Goal: Use online tool/utility

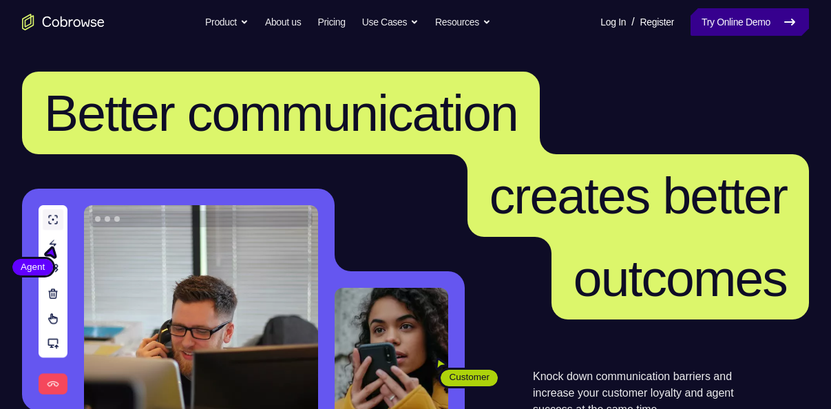
click at [702, 27] on link "Try Online Demo" at bounding box center [749, 22] width 118 height 28
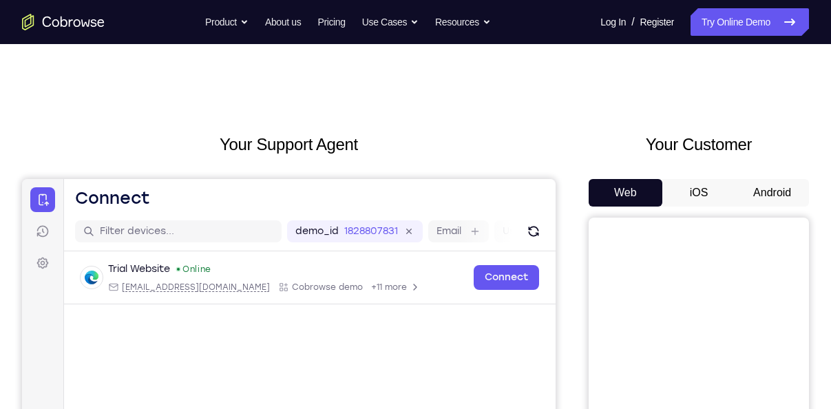
click at [776, 193] on button "Android" at bounding box center [772, 193] width 74 height 28
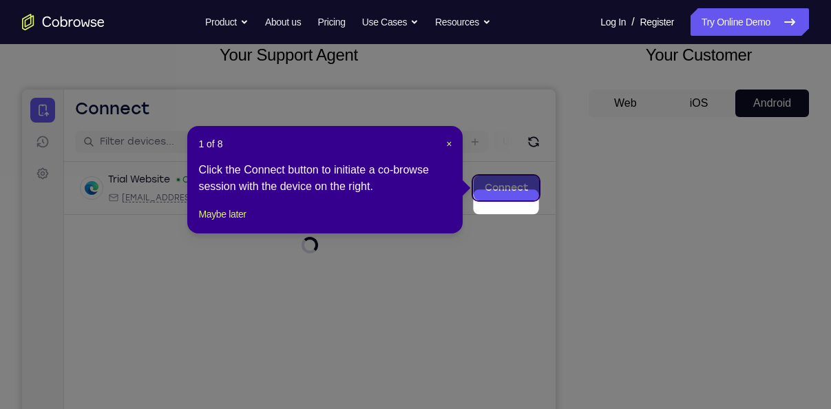
scroll to position [91, 0]
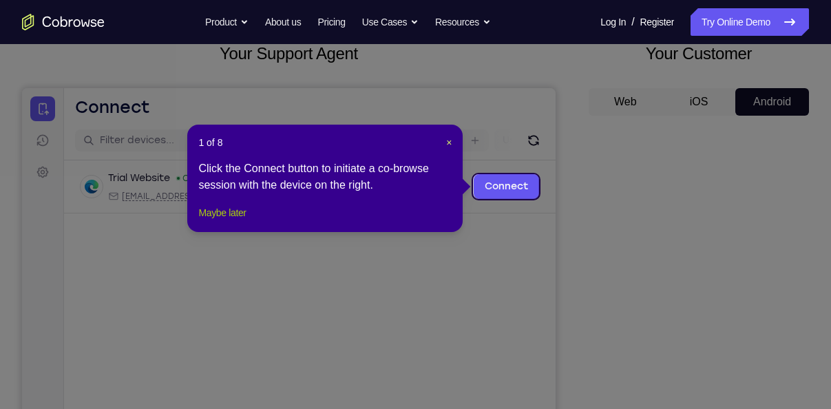
click at [238, 221] on button "Maybe later" at bounding box center [221, 212] width 47 height 17
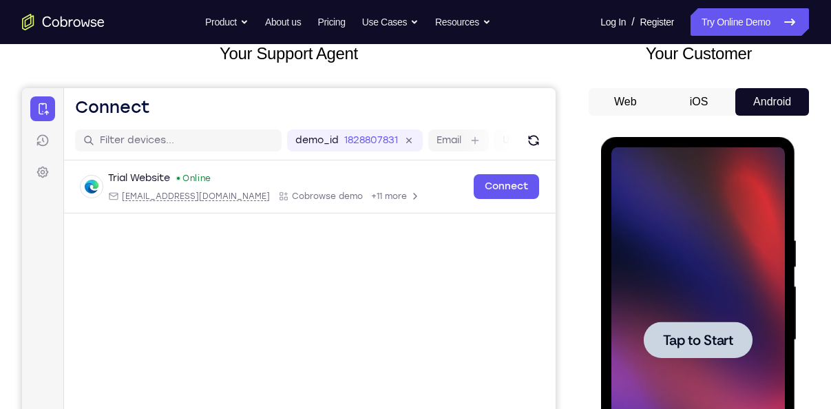
scroll to position [0, 0]
click at [675, 185] on div at bounding box center [697, 339] width 173 height 385
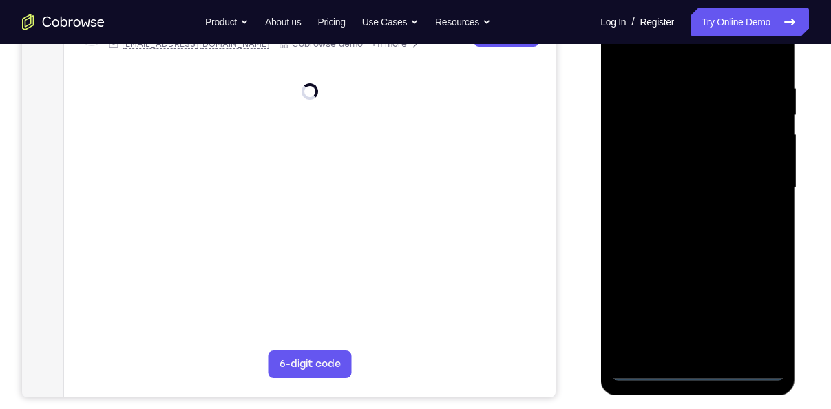
scroll to position [245, 0]
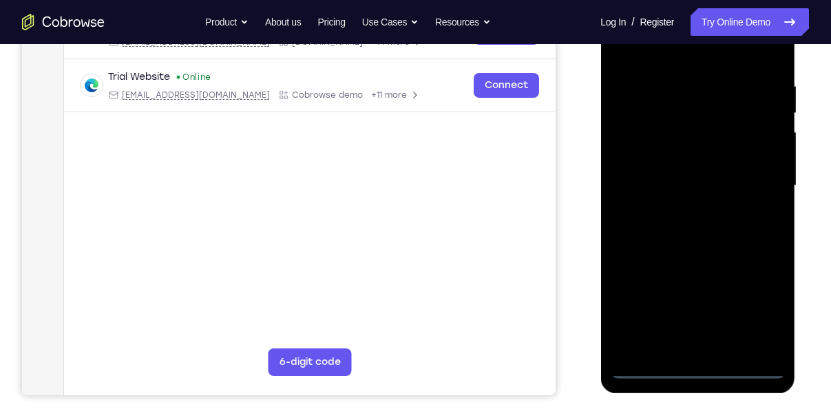
click at [697, 376] on div at bounding box center [697, 185] width 173 height 385
click at [697, 369] on div at bounding box center [697, 185] width 173 height 385
click at [759, 308] on div at bounding box center [697, 185] width 173 height 385
click at [754, 313] on div at bounding box center [697, 185] width 173 height 385
click at [627, 52] on div at bounding box center [697, 185] width 173 height 385
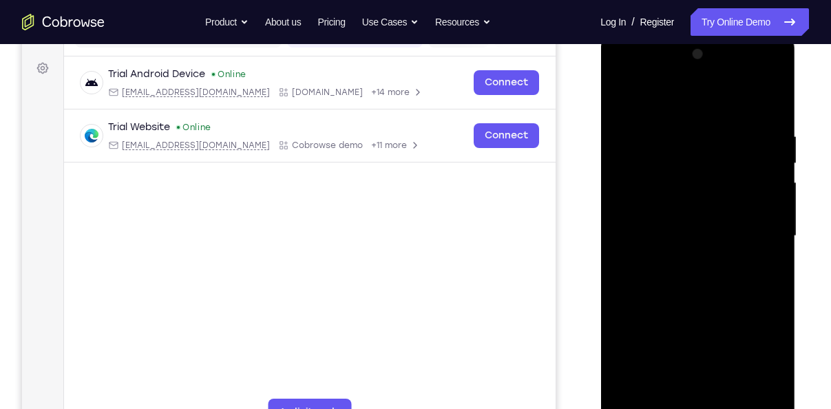
scroll to position [194, 0]
click at [755, 236] on div at bounding box center [697, 236] width 173 height 385
click at [681, 264] on div at bounding box center [697, 236] width 173 height 385
click at [680, 259] on div at bounding box center [697, 236] width 173 height 385
click at [683, 219] on div at bounding box center [697, 236] width 173 height 385
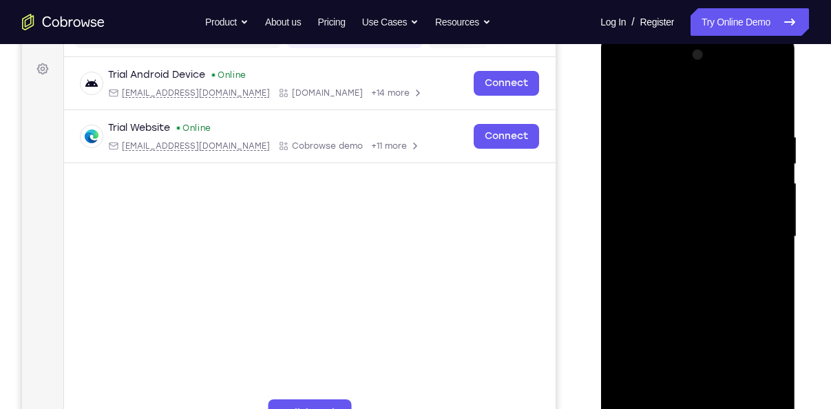
click at [688, 178] on div at bounding box center [697, 236] width 173 height 385
click at [679, 211] on div at bounding box center [697, 236] width 173 height 385
click at [675, 237] on div at bounding box center [697, 236] width 173 height 385
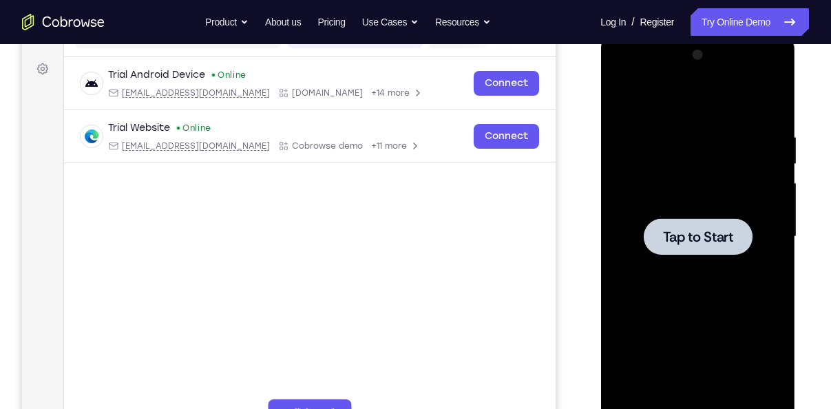
click at [700, 179] on div at bounding box center [697, 236] width 173 height 385
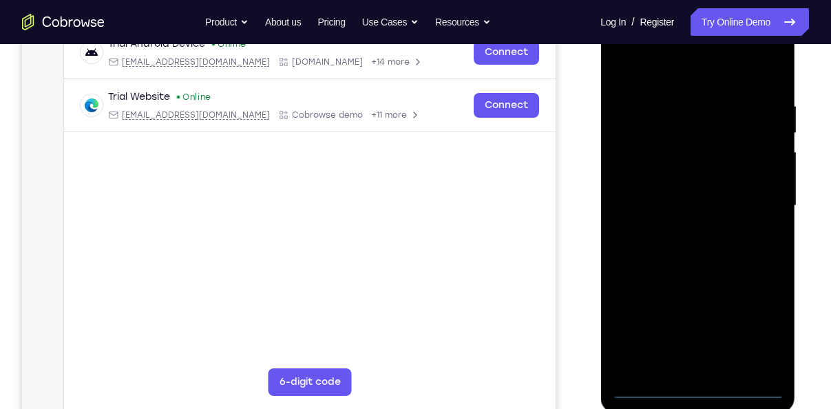
scroll to position [226, 0]
click at [701, 387] on div at bounding box center [697, 204] width 173 height 385
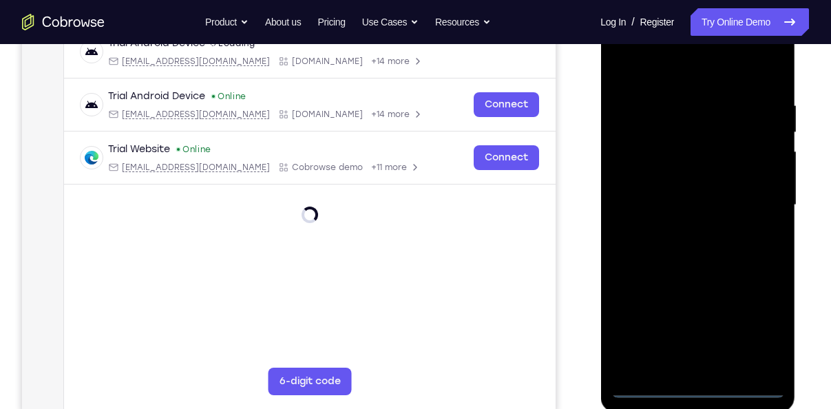
click at [698, 390] on div at bounding box center [697, 204] width 173 height 385
click at [761, 319] on div at bounding box center [697, 204] width 173 height 385
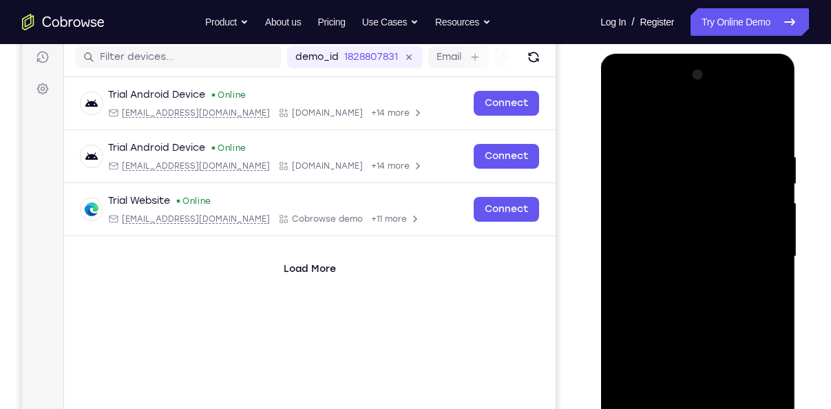
scroll to position [168, 0]
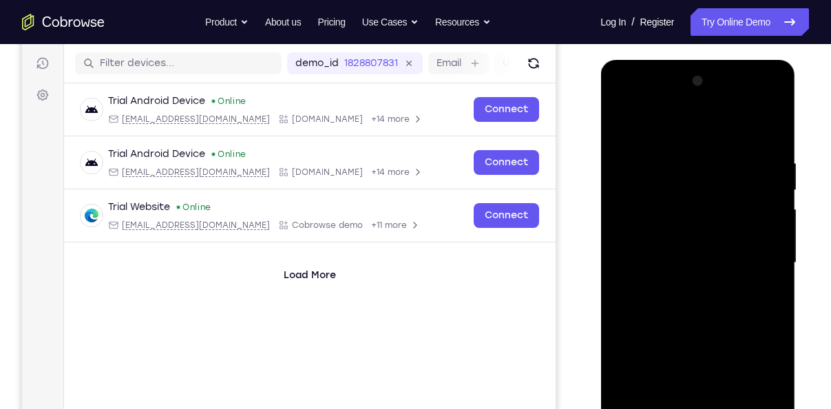
click at [628, 134] on div at bounding box center [697, 262] width 173 height 385
click at [750, 248] on div at bounding box center [697, 262] width 173 height 385
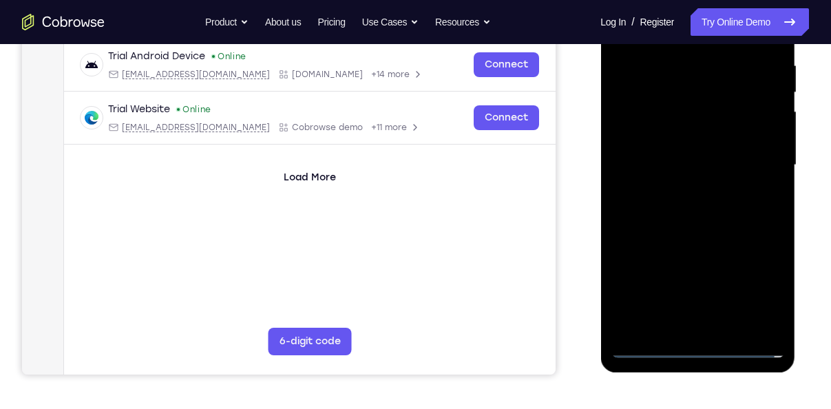
scroll to position [218, 0]
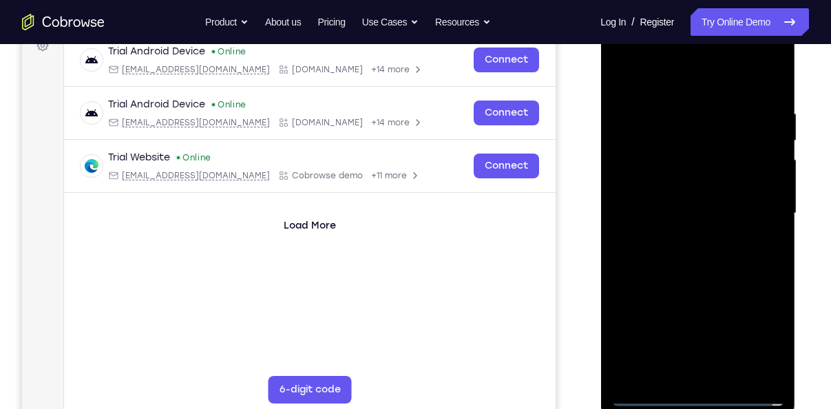
click at [686, 242] on div at bounding box center [697, 213] width 173 height 385
click at [681, 196] on div at bounding box center [697, 213] width 173 height 385
click at [688, 186] on div at bounding box center [697, 213] width 173 height 385
click at [675, 215] on div at bounding box center [697, 213] width 173 height 385
click at [647, 260] on div at bounding box center [697, 213] width 173 height 385
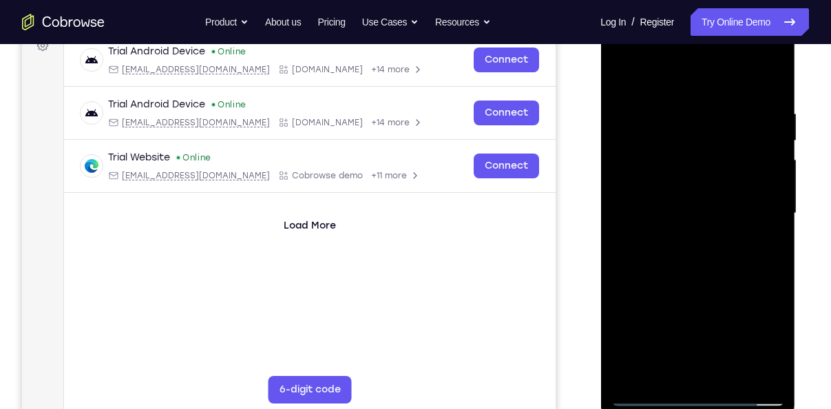
click at [707, 275] on div at bounding box center [697, 213] width 173 height 385
click at [715, 275] on div at bounding box center [697, 213] width 173 height 385
click at [733, 377] on div at bounding box center [697, 213] width 173 height 385
click at [699, 284] on div at bounding box center [697, 213] width 173 height 385
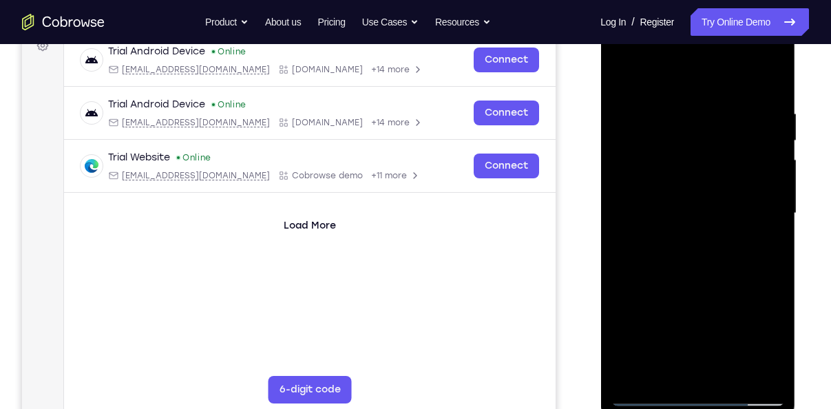
click at [690, 187] on div at bounding box center [697, 213] width 173 height 385
click at [756, 245] on div at bounding box center [697, 213] width 173 height 385
click at [661, 374] on div at bounding box center [697, 213] width 173 height 385
click at [717, 310] on div at bounding box center [697, 213] width 173 height 385
click at [761, 235] on div at bounding box center [697, 213] width 173 height 385
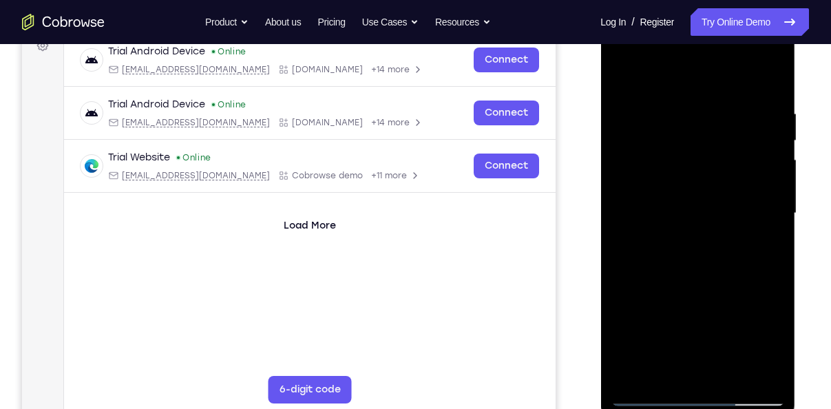
click at [626, 76] on div at bounding box center [697, 213] width 173 height 385
click at [623, 72] on div at bounding box center [697, 213] width 173 height 385
click at [771, 74] on div at bounding box center [697, 213] width 173 height 385
click at [765, 376] on div at bounding box center [697, 213] width 173 height 385
drag, startPoint x: 701, startPoint y: 307, endPoint x: 689, endPoint y: 103, distance: 204.1
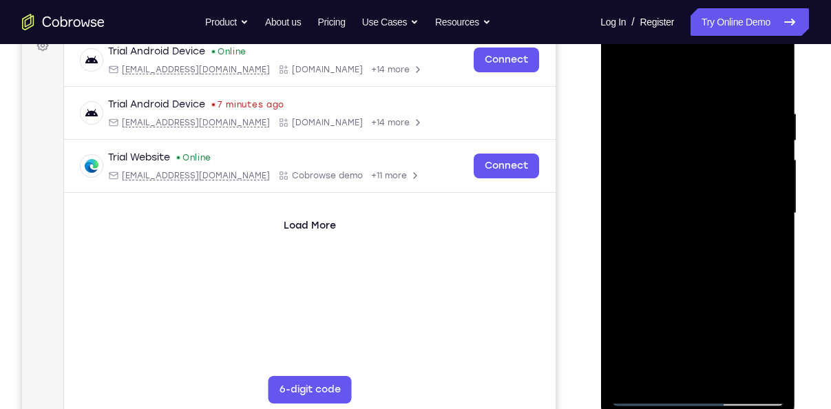
click at [689, 103] on div at bounding box center [697, 213] width 173 height 385
drag, startPoint x: 708, startPoint y: 198, endPoint x: 696, endPoint y: 253, distance: 55.8
click at [696, 253] on div at bounding box center [697, 213] width 173 height 385
drag, startPoint x: 696, startPoint y: 253, endPoint x: 679, endPoint y: 94, distance: 159.2
click at [679, 94] on div at bounding box center [697, 213] width 173 height 385
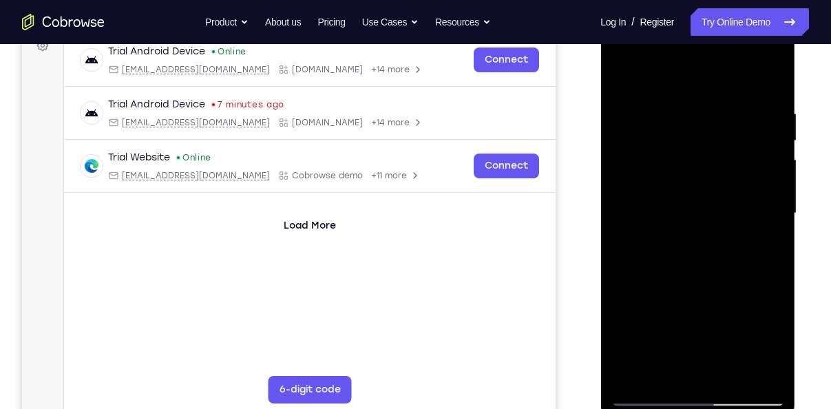
drag, startPoint x: 668, startPoint y: 319, endPoint x: 660, endPoint y: 219, distance: 100.8
click at [660, 219] on div at bounding box center [697, 213] width 173 height 385
drag, startPoint x: 663, startPoint y: 311, endPoint x: 661, endPoint y: 267, distance: 44.1
click at [661, 267] on div at bounding box center [697, 213] width 173 height 385
drag, startPoint x: 661, startPoint y: 309, endPoint x: 657, endPoint y: 260, distance: 49.0
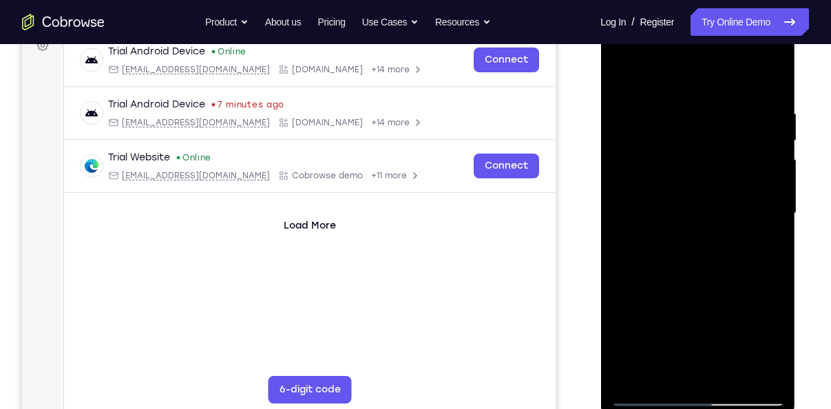
click at [657, 260] on div at bounding box center [697, 213] width 173 height 385
click at [628, 162] on div at bounding box center [697, 213] width 173 height 385
drag, startPoint x: 659, startPoint y: 111, endPoint x: 663, endPoint y: 209, distance: 98.5
click at [663, 209] on div at bounding box center [697, 213] width 173 height 385
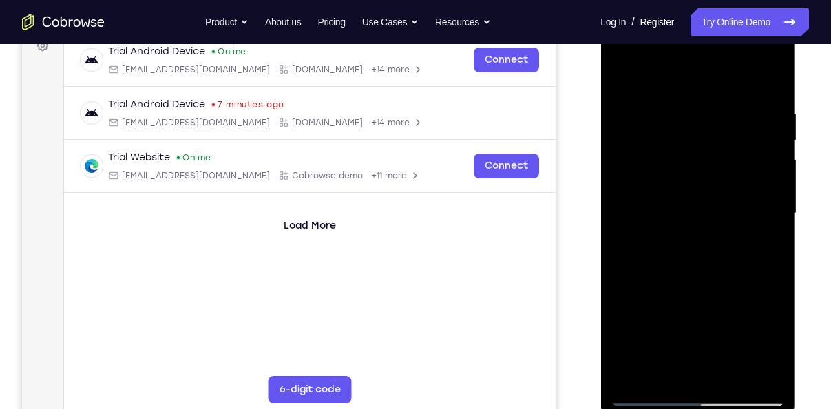
click at [660, 209] on div at bounding box center [697, 213] width 173 height 385
click at [623, 73] on div at bounding box center [697, 213] width 173 height 385
